Goal: Transaction & Acquisition: Purchase product/service

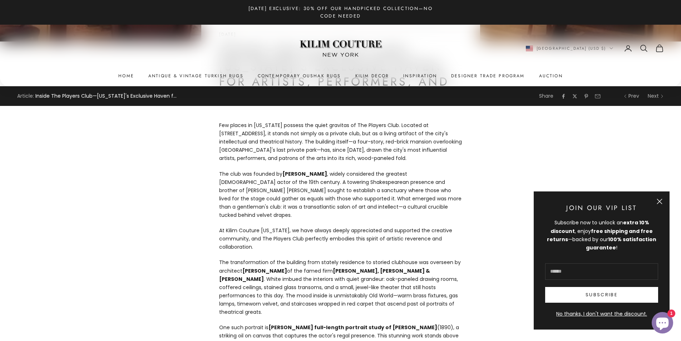
scroll to position [242, 0]
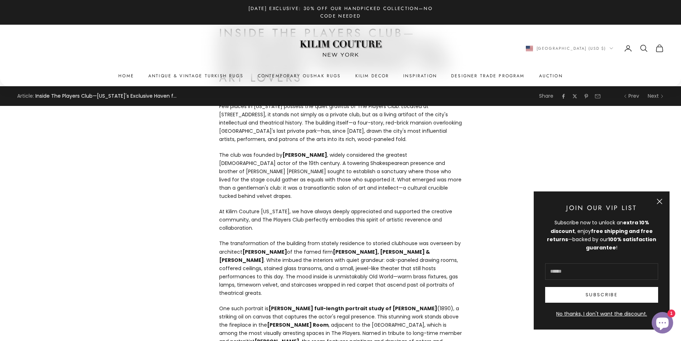
click at [660, 199] on button "Close" at bounding box center [660, 201] width 6 height 6
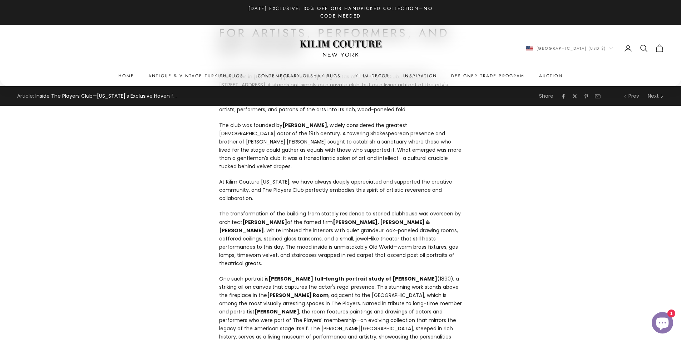
scroll to position [0, 0]
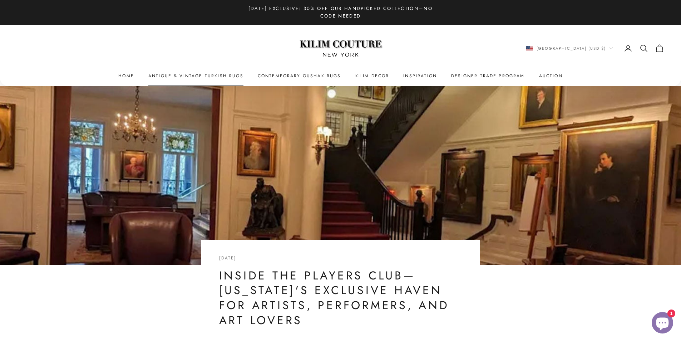
click at [176, 76] on link "Antique & Vintage Turkish Rugs" at bounding box center [195, 75] width 95 height 7
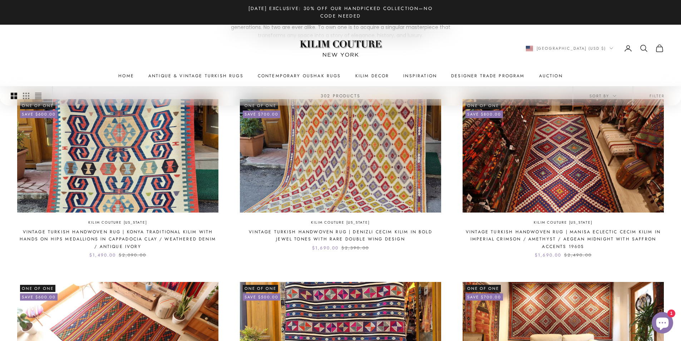
scroll to position [173, 0]
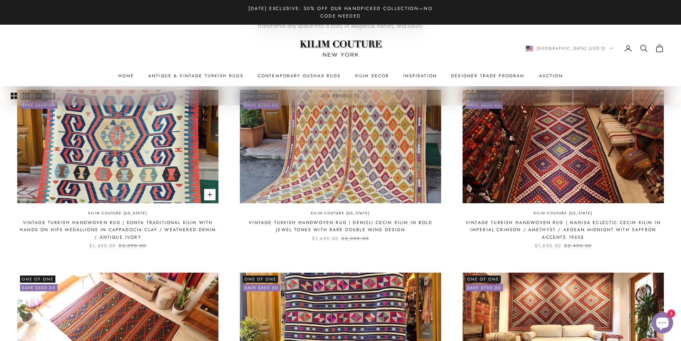
click at [93, 146] on img at bounding box center [117, 146] width 201 height 113
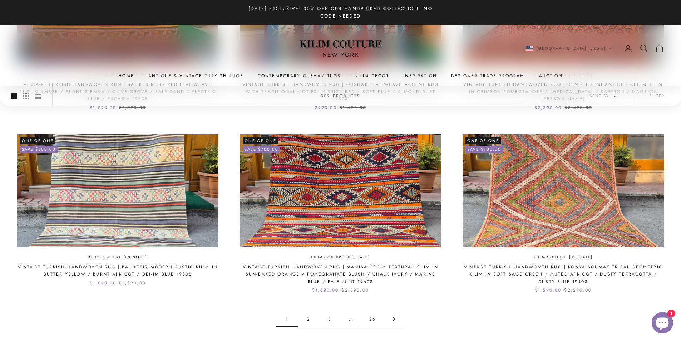
scroll to position [687, 0]
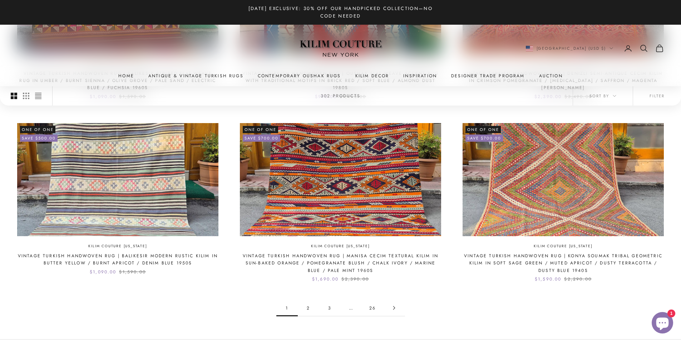
click at [306, 307] on link "2" at bounding box center [308, 308] width 21 height 16
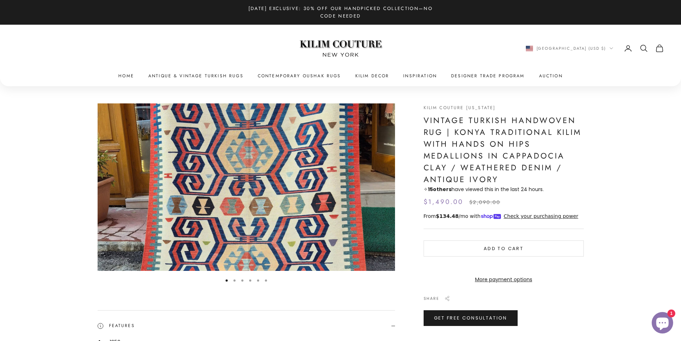
click at [235, 280] on button "Go to item 2" at bounding box center [234, 280] width 2 height 2
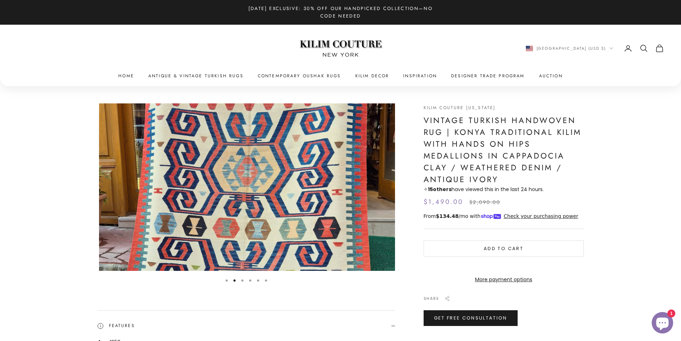
scroll to position [0, 306]
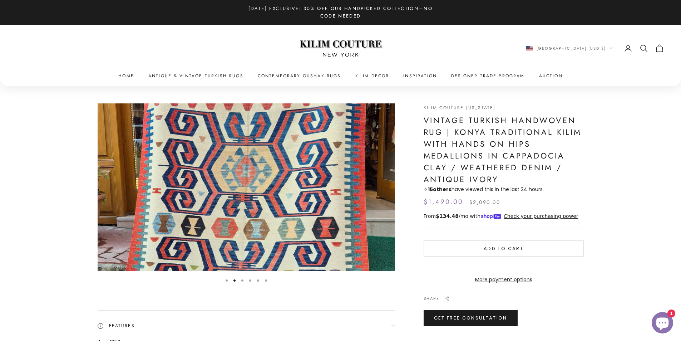
click at [243, 281] on button "Go to item 3" at bounding box center [242, 280] width 2 height 2
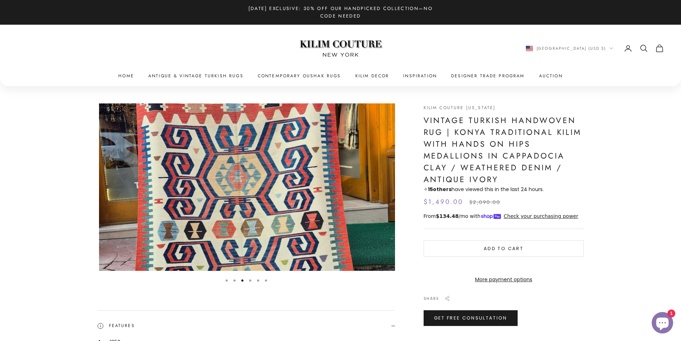
scroll to position [0, 612]
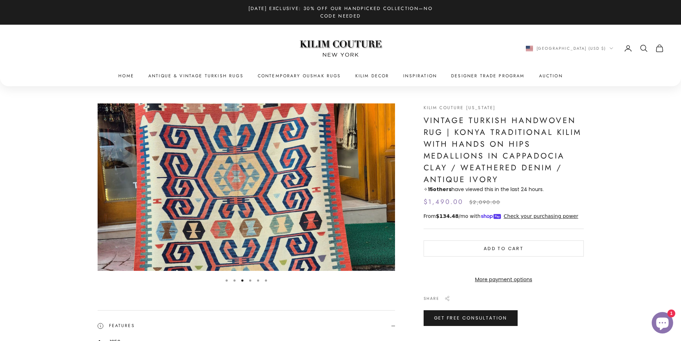
click at [250, 280] on button "Go to item 4" at bounding box center [250, 280] width 2 height 2
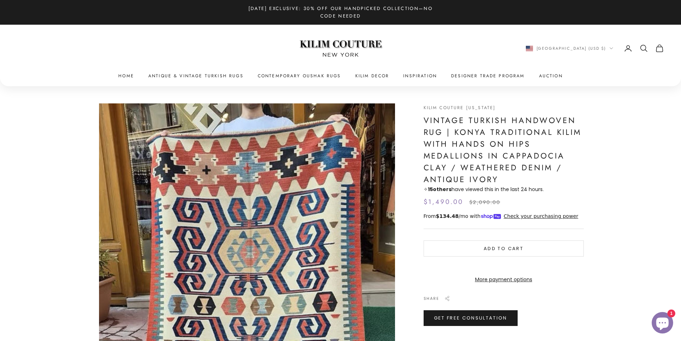
scroll to position [0, 918]
